Goal: Navigation & Orientation: Find specific page/section

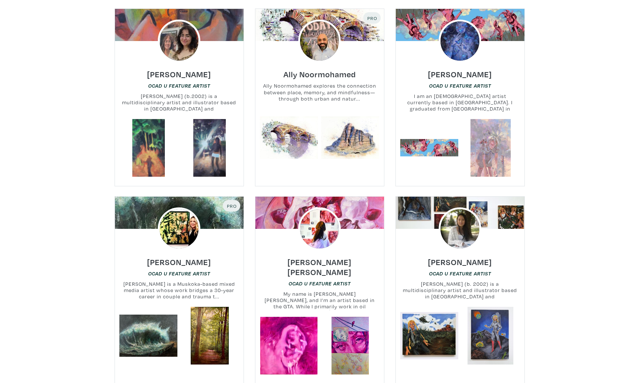
scroll to position [932, 0]
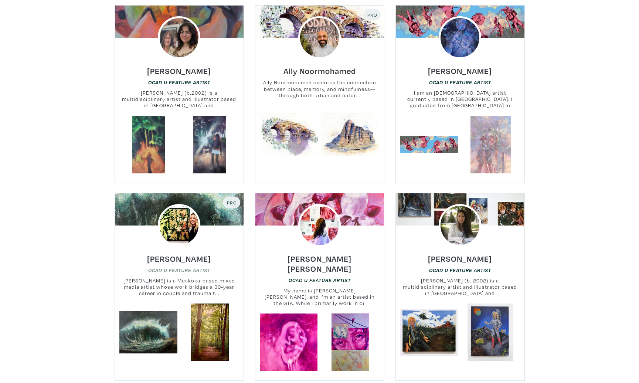
click at [186, 267] on em "OCAD U Feature Artist" at bounding box center [179, 270] width 62 height 6
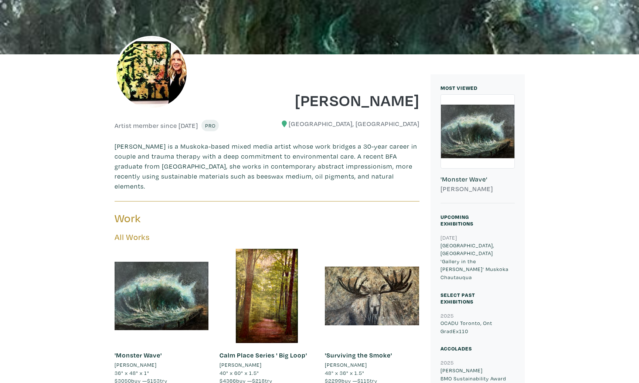
scroll to position [118, 0]
